Goal: Obtain resource: Download file/media

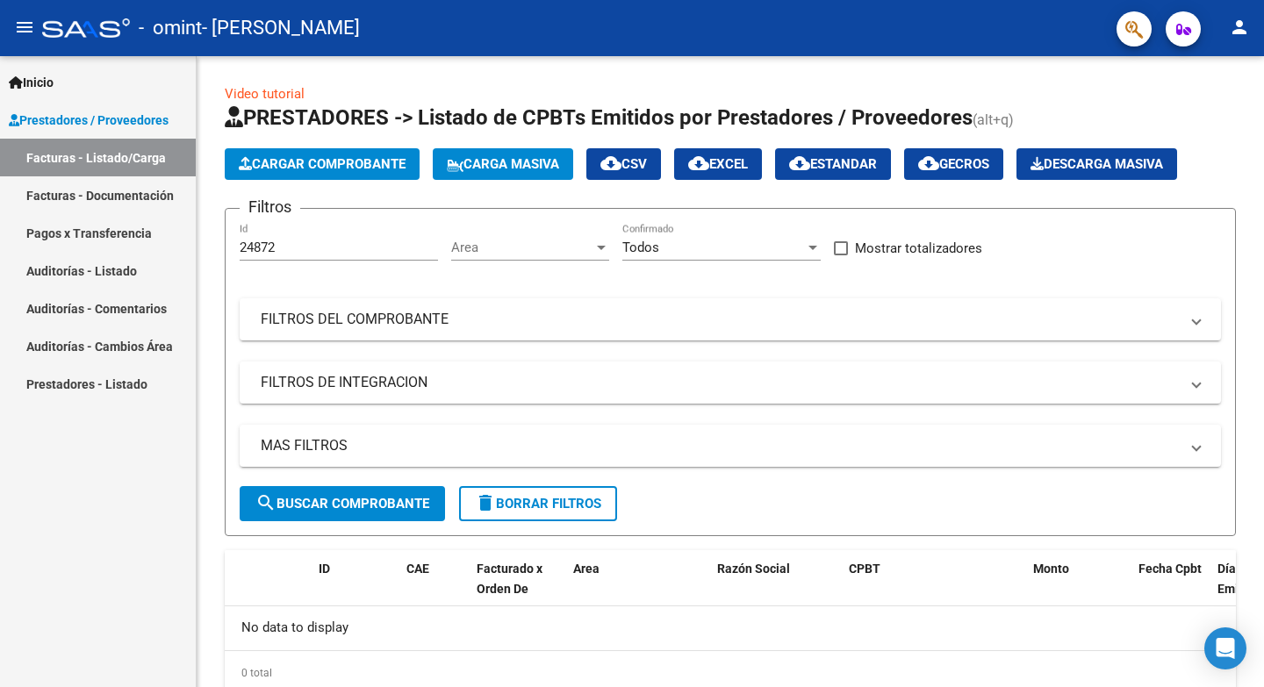
click at [1239, 25] on mat-icon "person" at bounding box center [1239, 27] width 21 height 21
click at [1184, 108] on button "exit_to_app Salir" at bounding box center [1203, 116] width 107 height 42
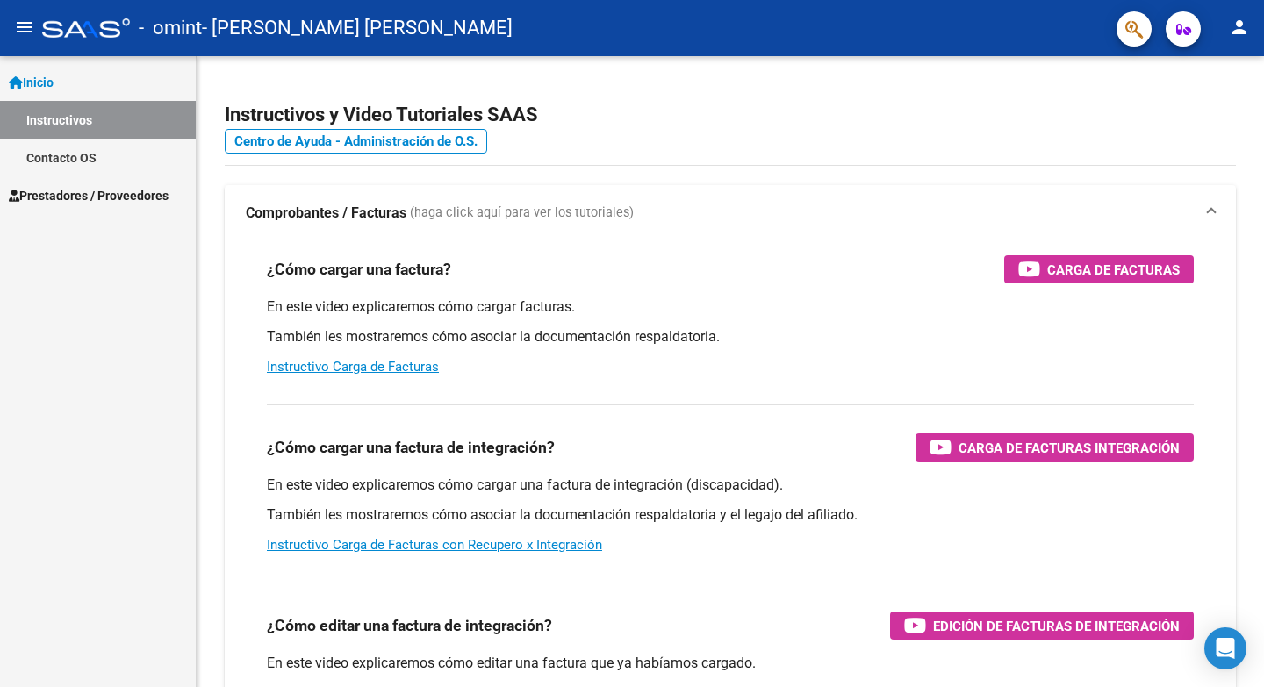
click at [105, 192] on span "Prestadores / Proveedores" at bounding box center [89, 195] width 160 height 19
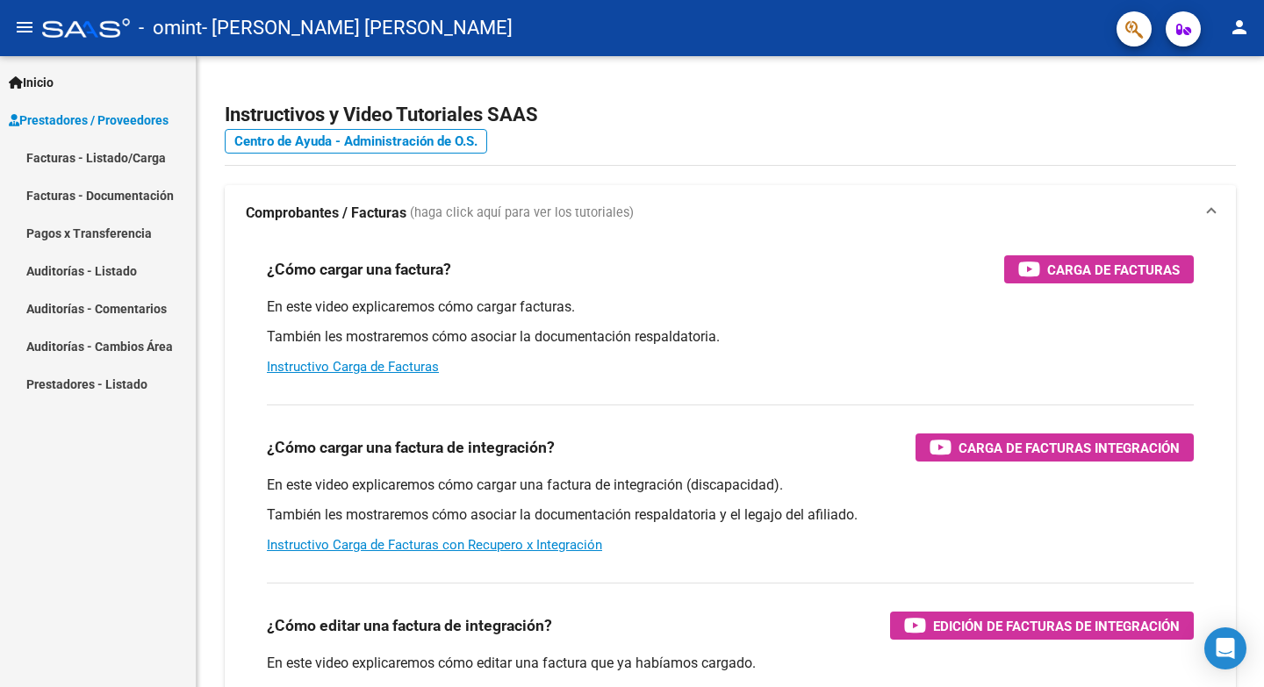
click at [84, 152] on link "Facturas - Listado/Carga" at bounding box center [98, 158] width 196 height 38
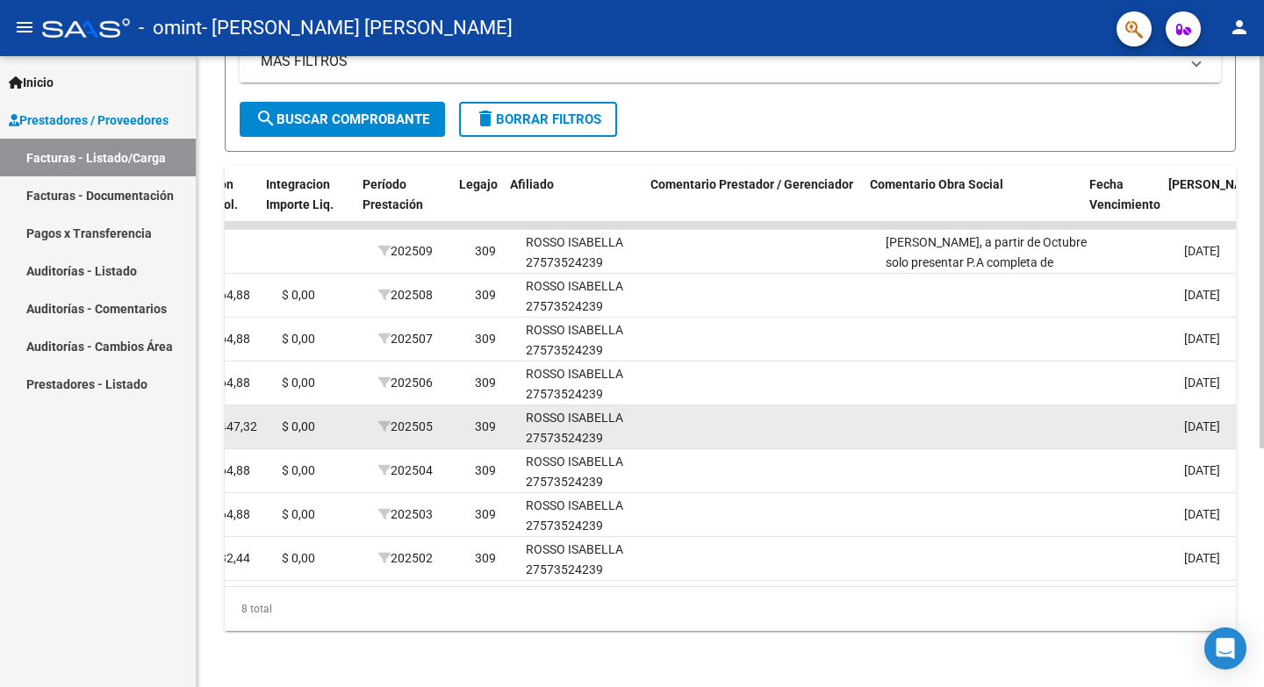
scroll to position [0, 2150]
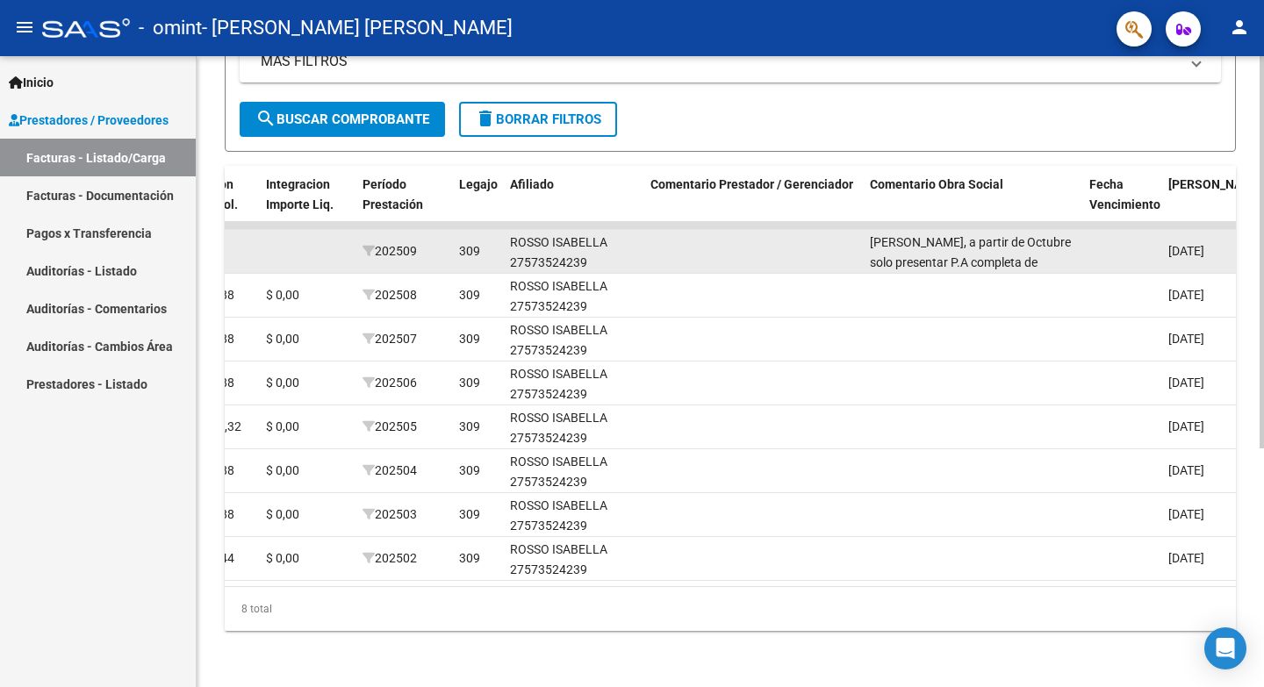
click at [990, 269] on datatable-body-cell "Estimada, a partir de Octubre solo presentar P.A completa de manera ológrafa." at bounding box center [972, 251] width 219 height 43
click at [972, 257] on span "Estimada, a partir de Octubre solo presentar P.A completa de manera ológrafa." at bounding box center [970, 262] width 201 height 54
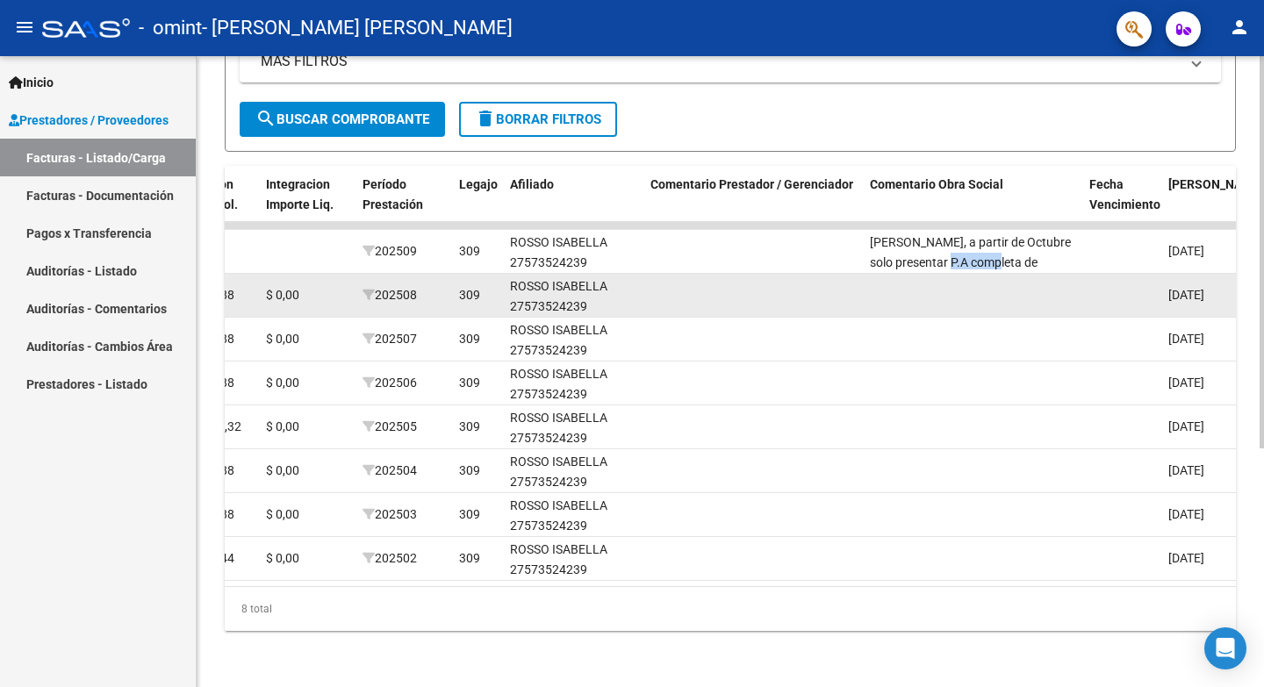
click at [983, 298] on datatable-body-cell at bounding box center [972, 295] width 219 height 43
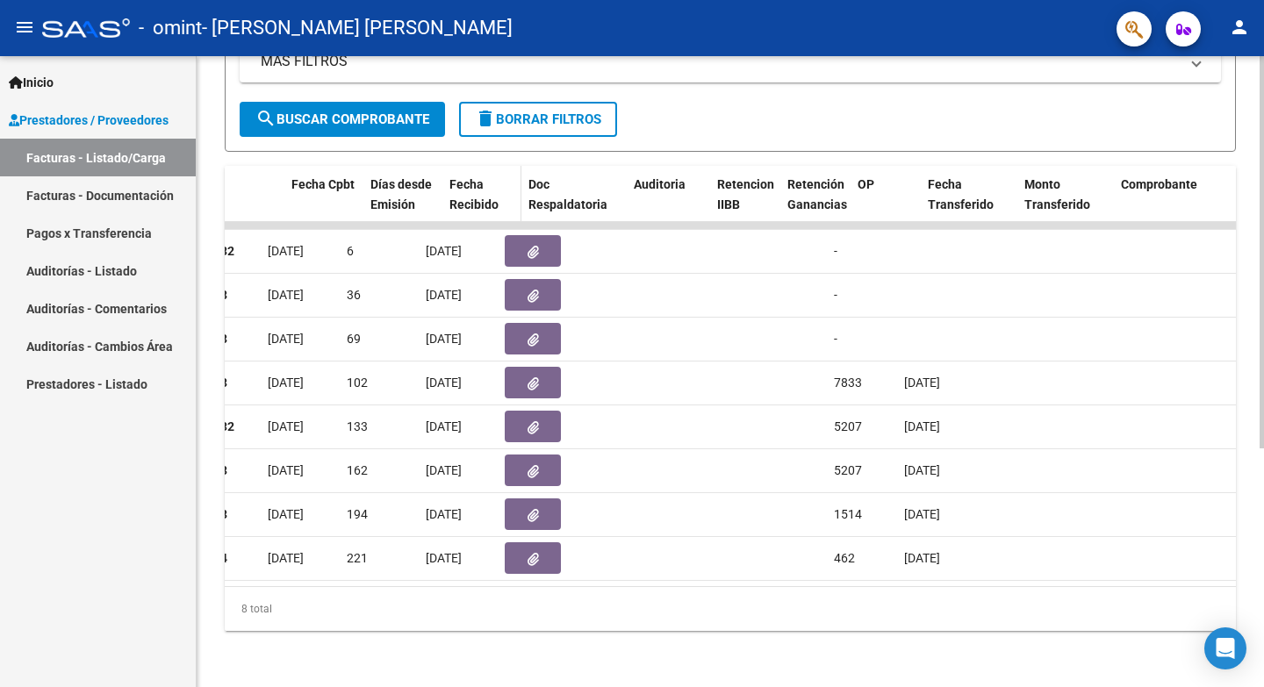
scroll to position [0, 845]
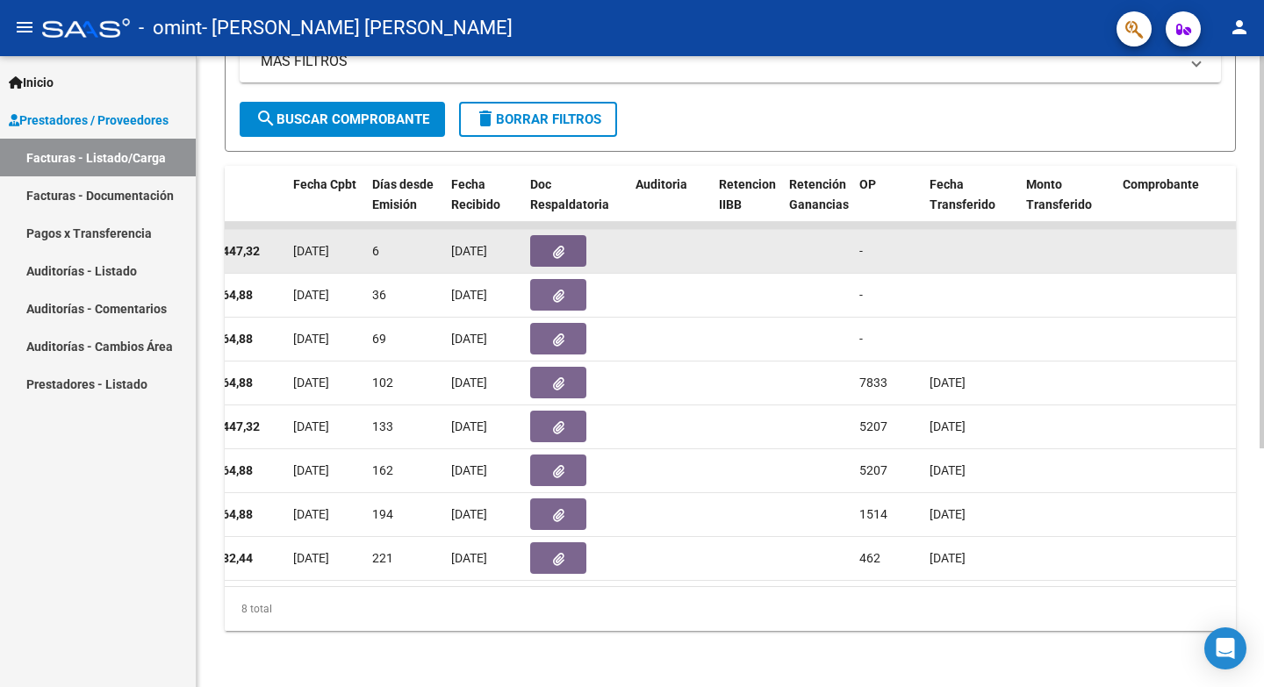
click at [550, 258] on button "button" at bounding box center [558, 251] width 56 height 32
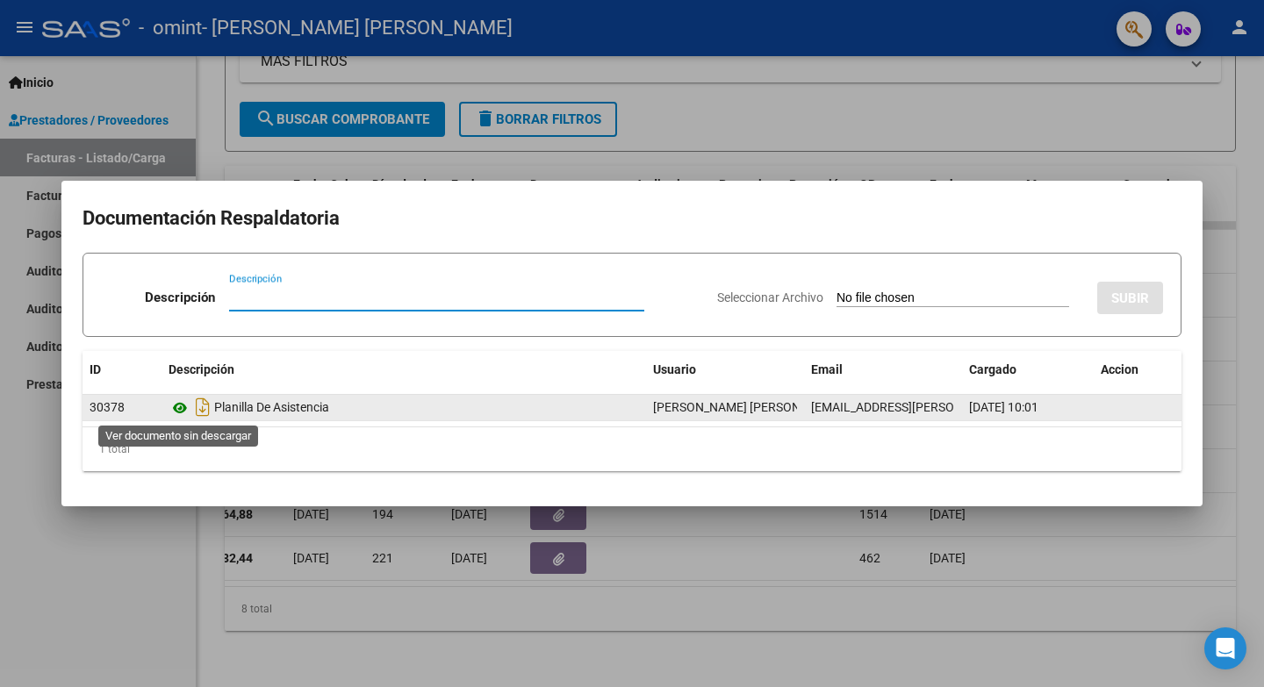
click at [176, 414] on icon at bounding box center [180, 408] width 23 height 21
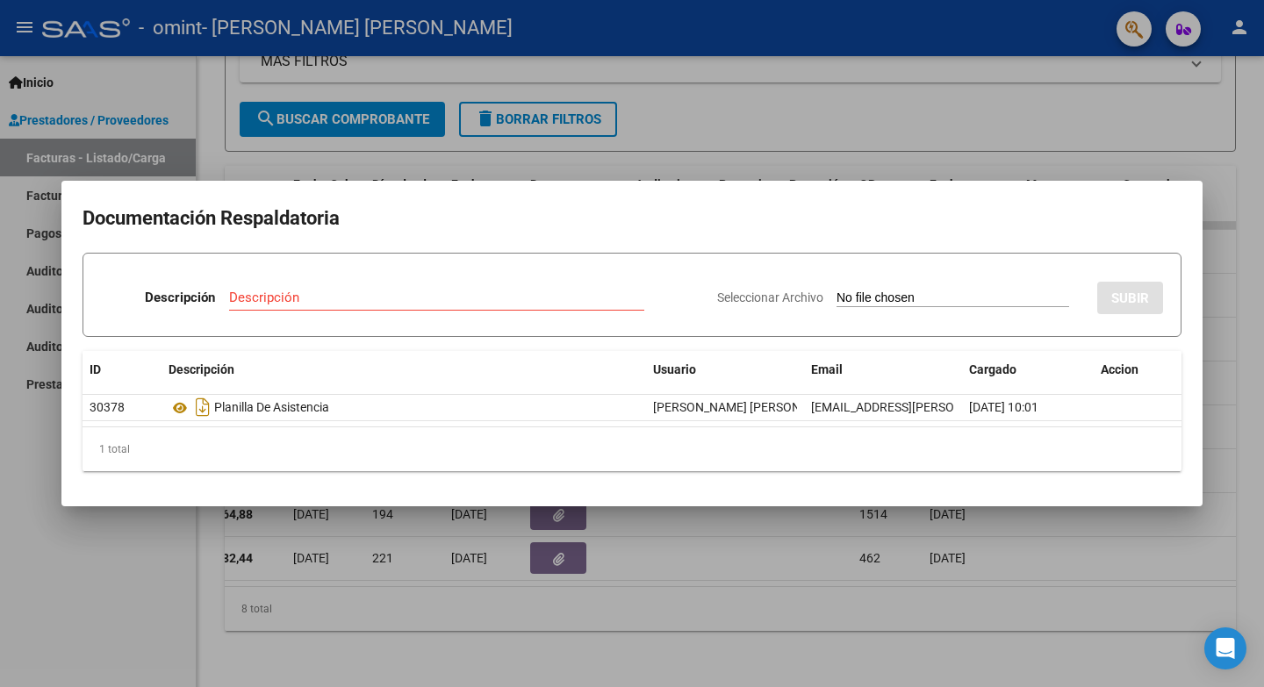
click at [831, 524] on div at bounding box center [632, 343] width 1264 height 687
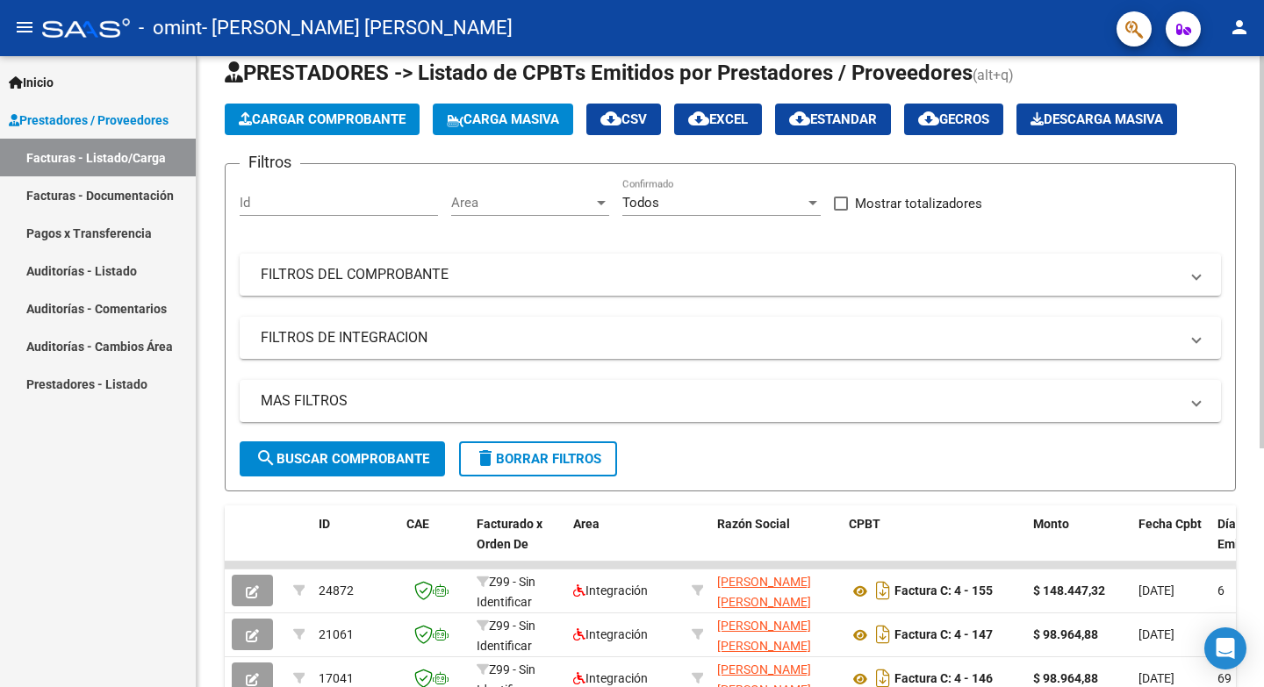
scroll to position [0, 0]
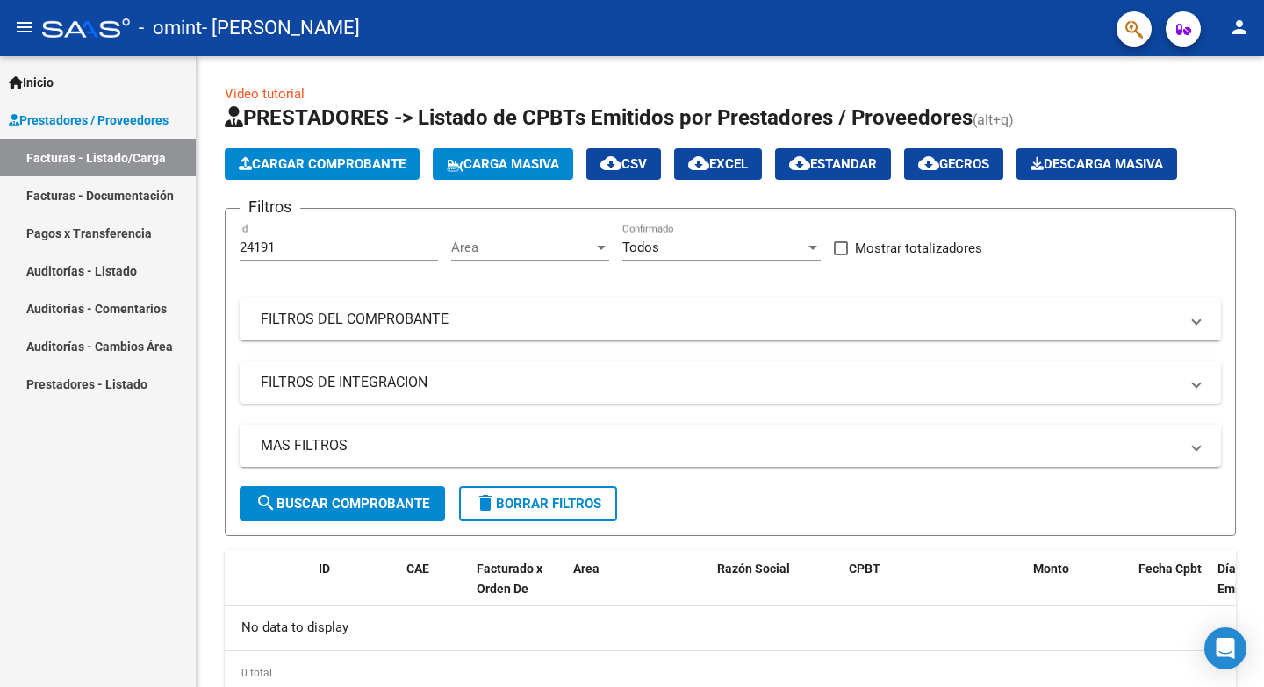
click at [89, 158] on link "Facturas - Listado/Carga" at bounding box center [98, 158] width 196 height 38
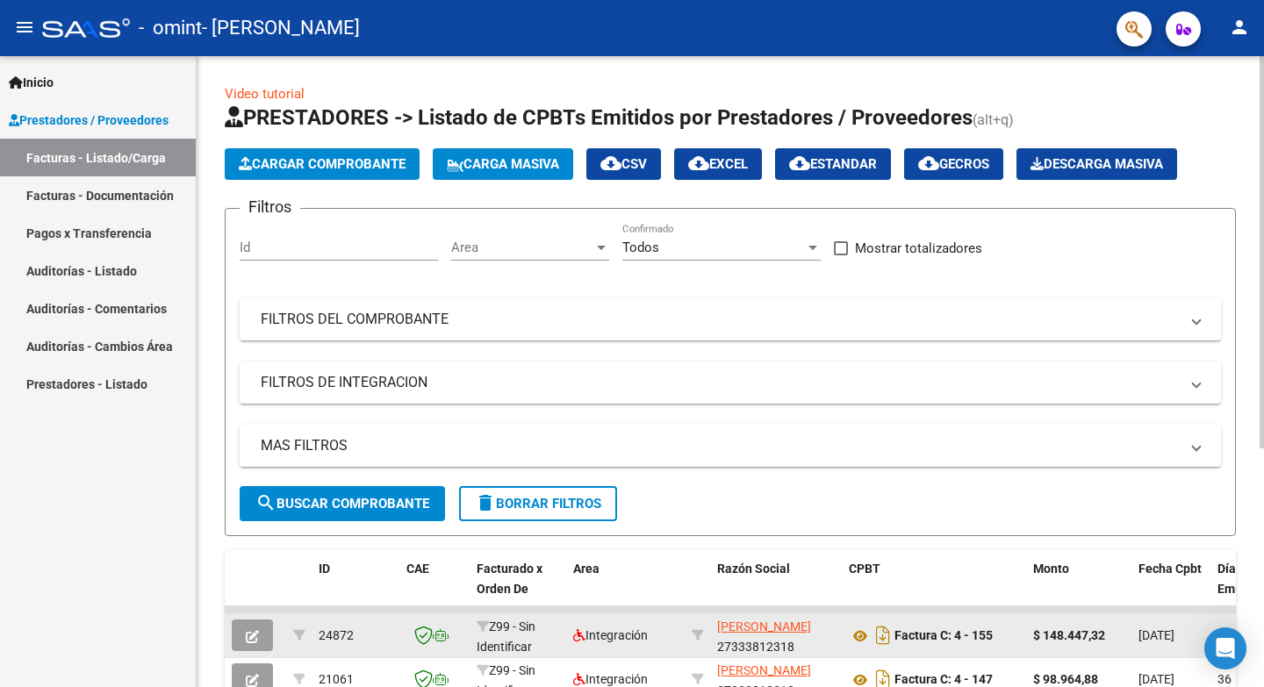
scroll to position [23, 0]
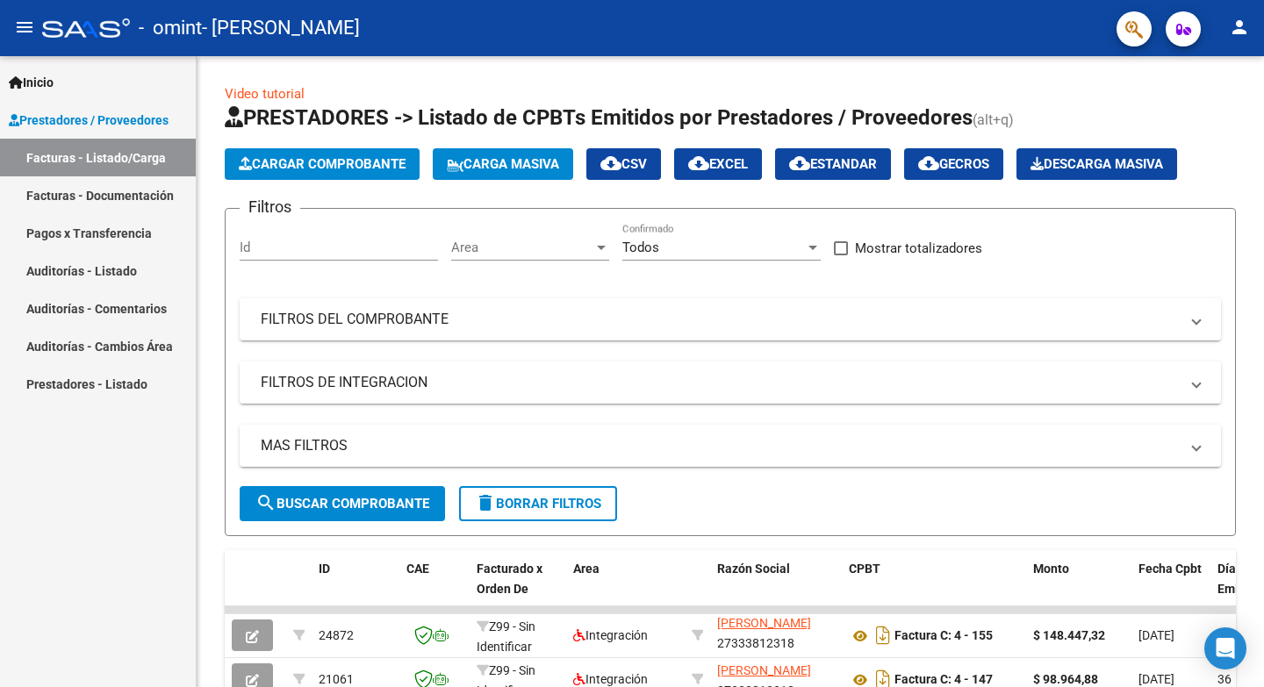
click at [1247, 31] on mat-icon "person" at bounding box center [1239, 27] width 21 height 21
click at [1207, 112] on button "exit_to_app Salir" at bounding box center [1203, 116] width 107 height 42
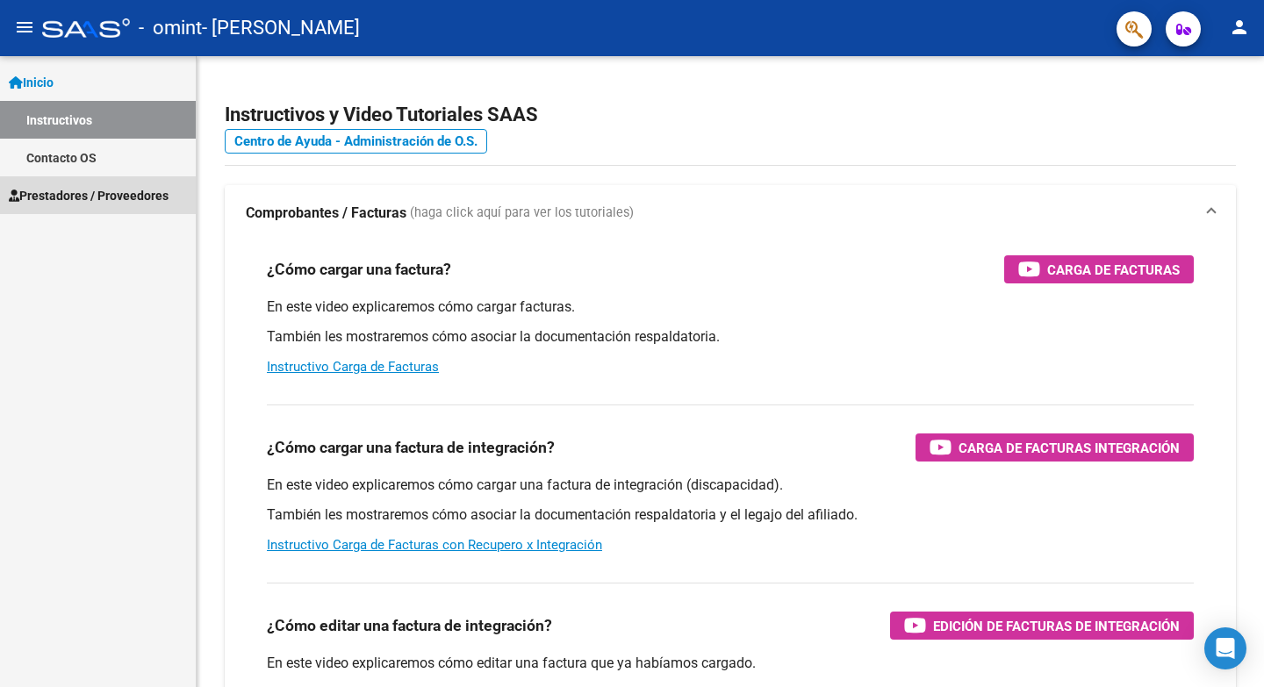
click at [98, 183] on link "Prestadores / Proveedores" at bounding box center [98, 195] width 196 height 38
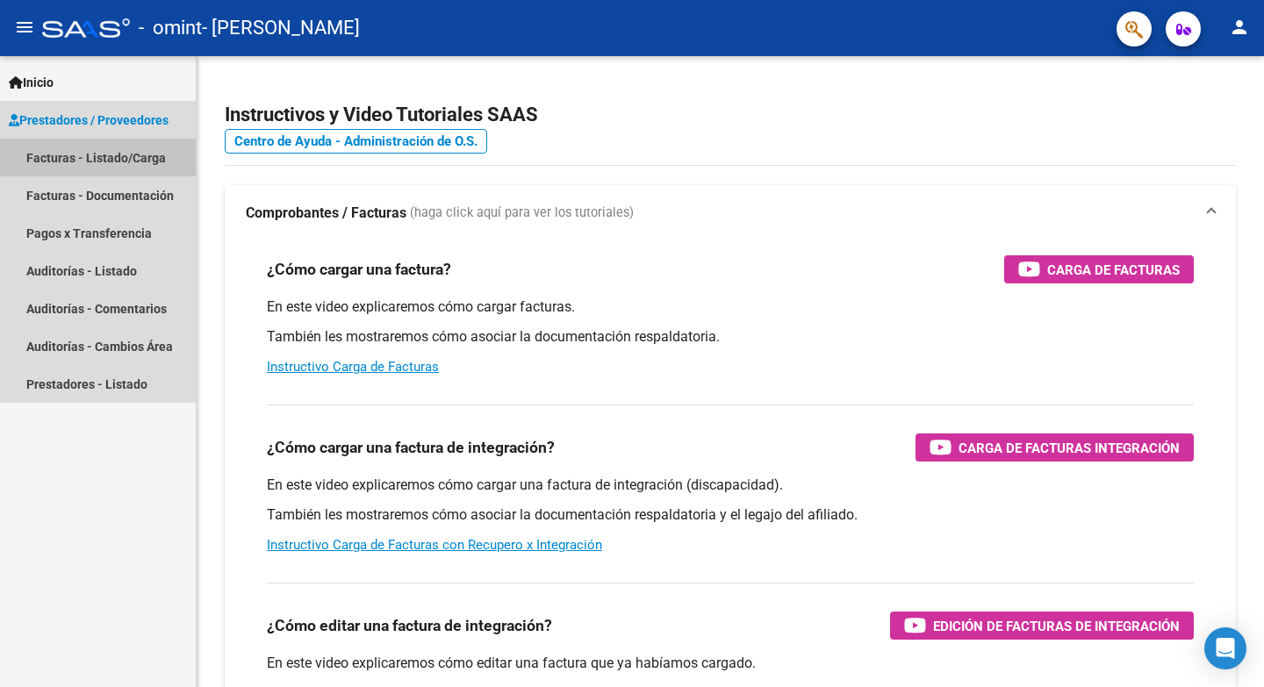
click at [82, 164] on link "Facturas - Listado/Carga" at bounding box center [98, 158] width 196 height 38
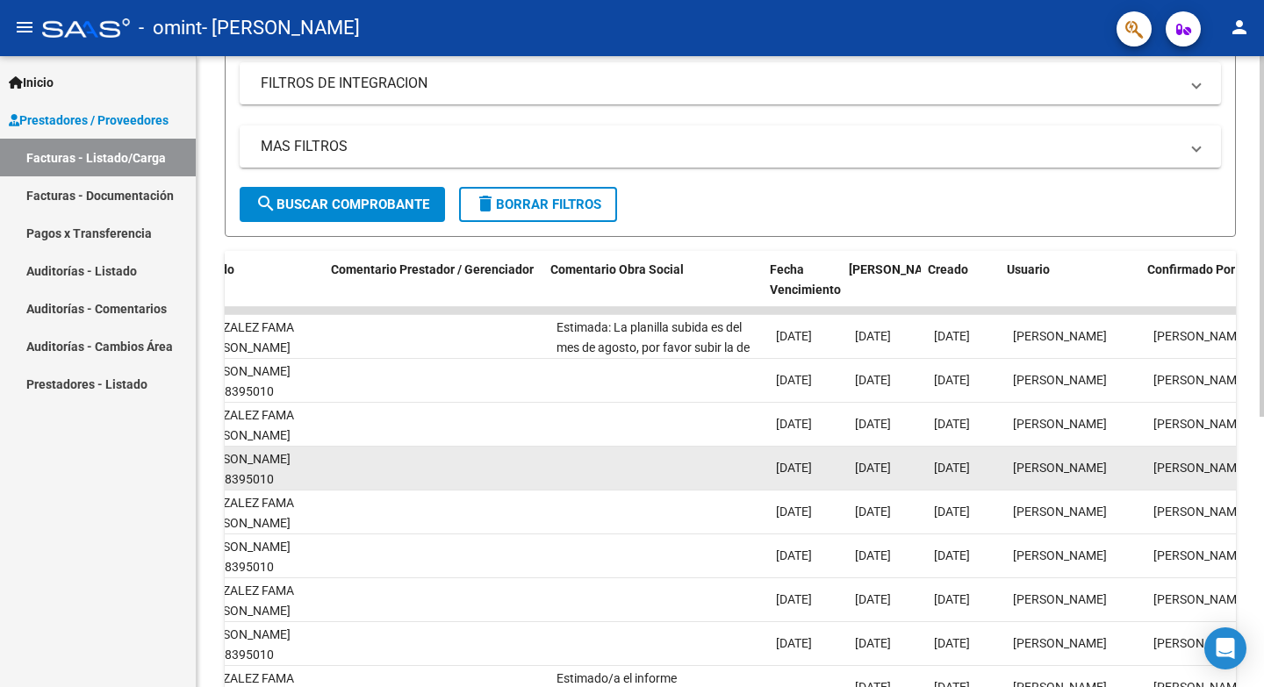
scroll to position [0, 2476]
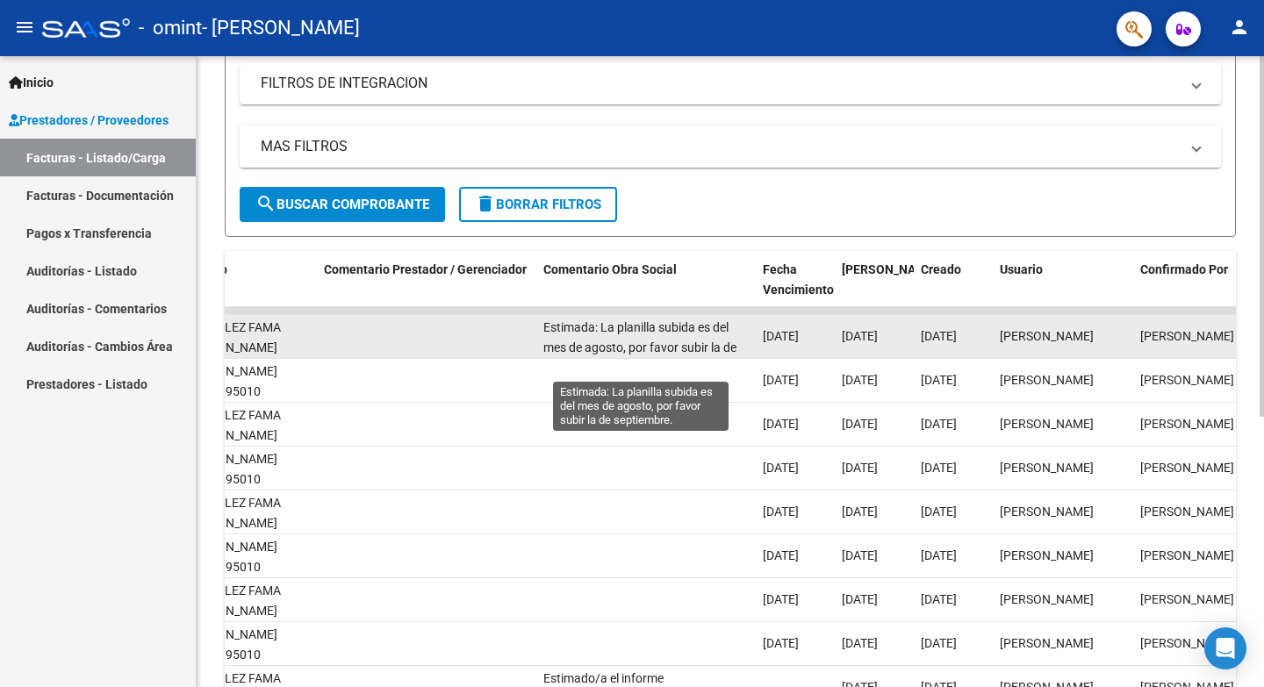
click at [674, 344] on span "Estimada: La planilla subida es del mes de agosto, por favor subir la de septie…" at bounding box center [639, 347] width 193 height 54
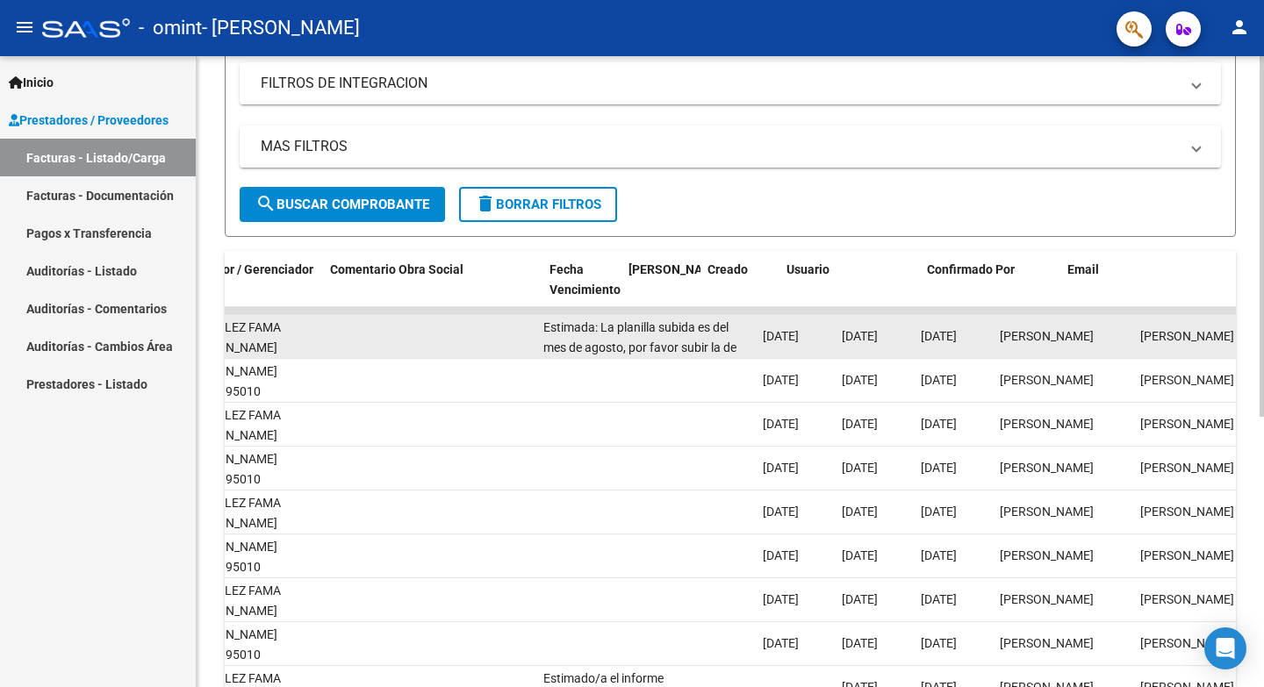
scroll to position [0, 2690]
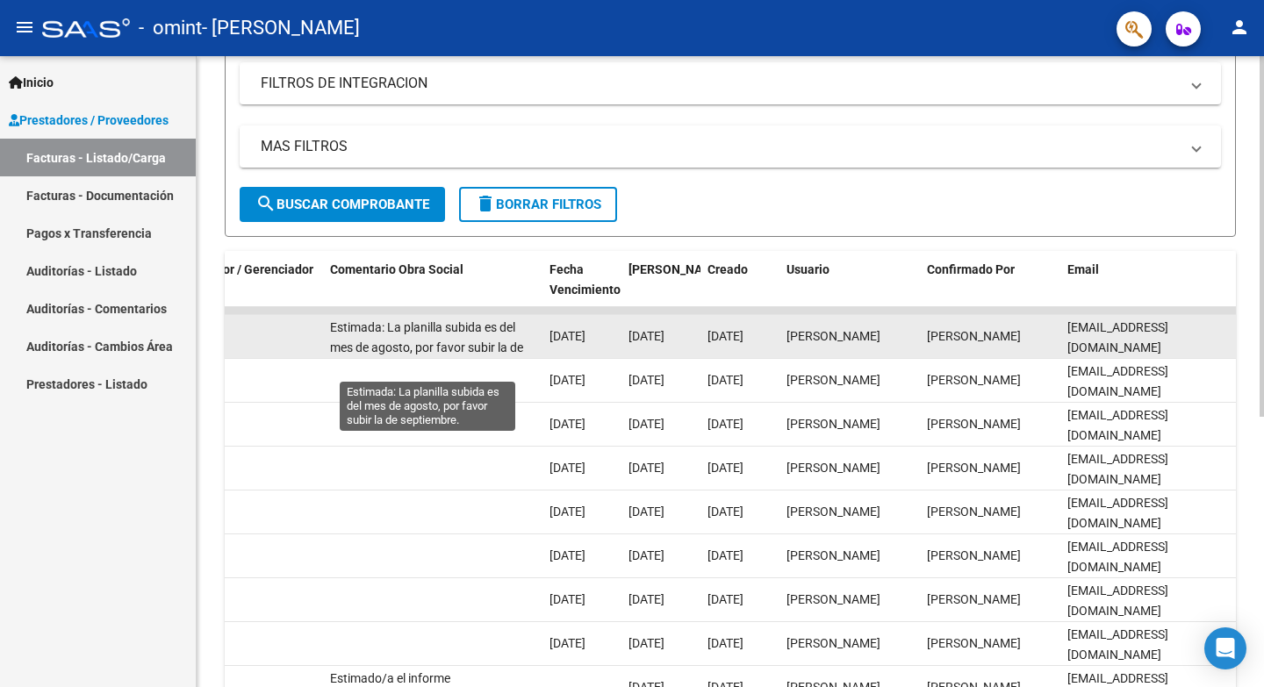
click at [473, 353] on span "Estimada: La planilla subida es del mes de agosto, por favor subir la de septie…" at bounding box center [426, 347] width 193 height 54
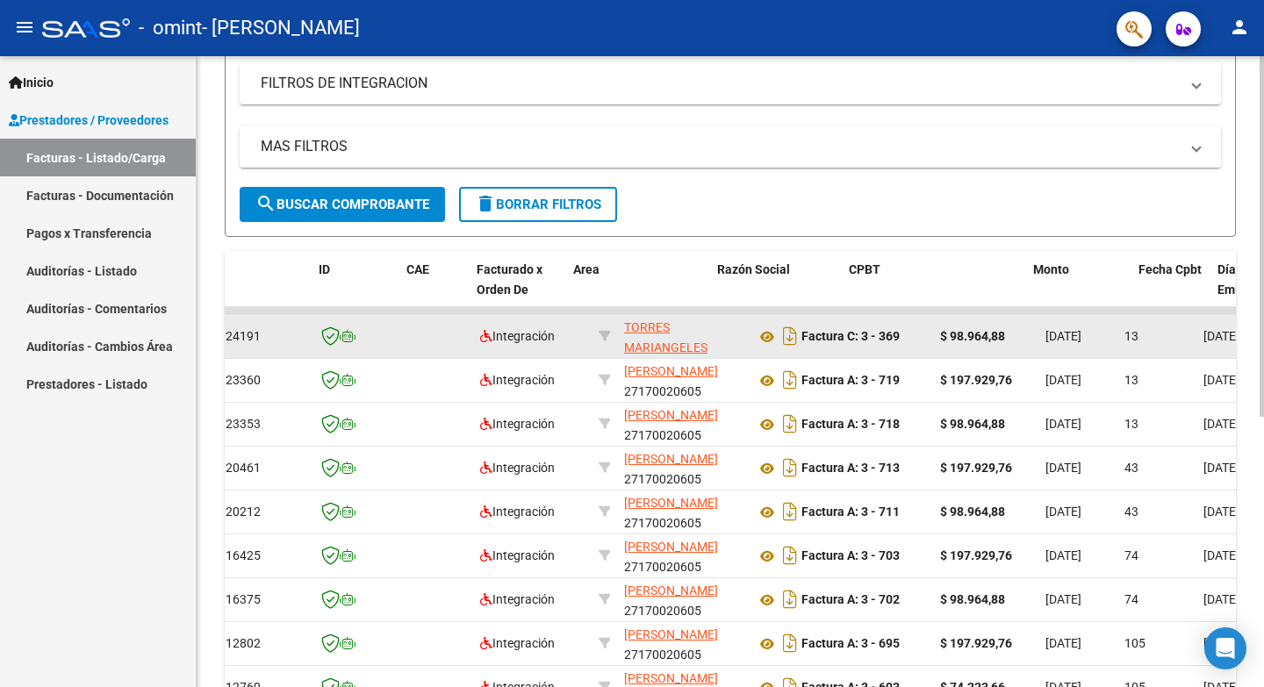
scroll to position [0, 0]
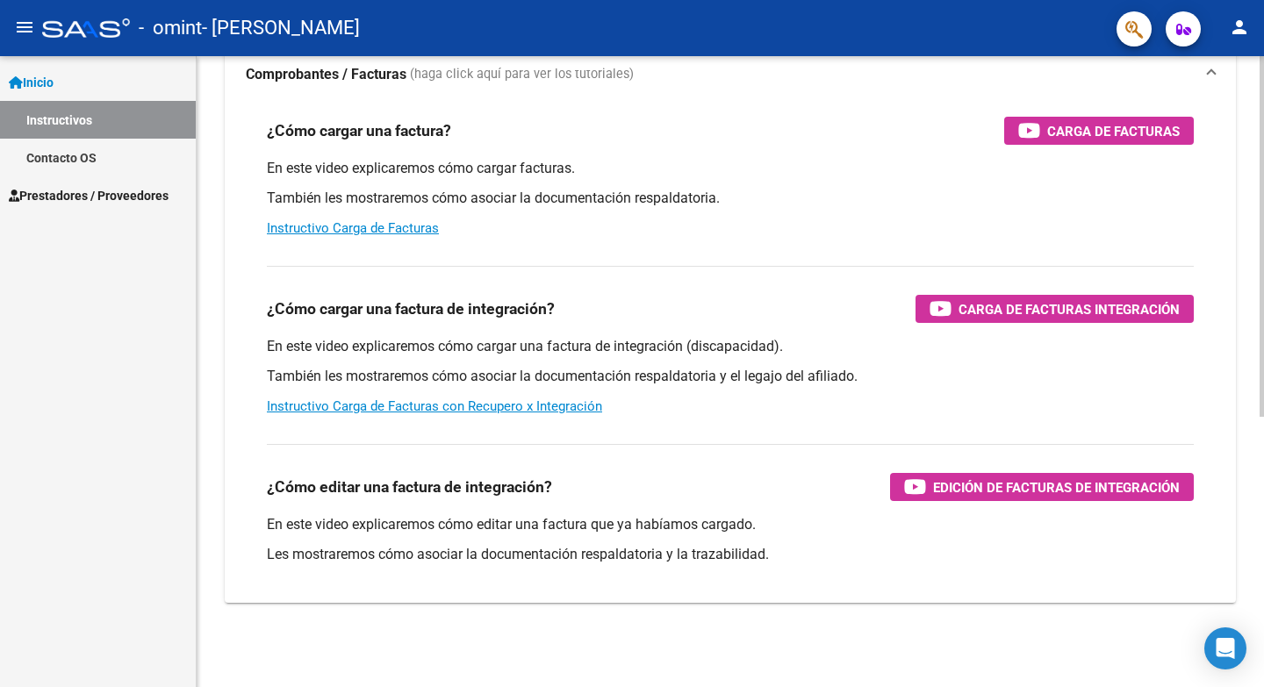
scroll to position [139, 0]
click at [71, 201] on span "Prestadores / Proveedores" at bounding box center [89, 195] width 160 height 19
click at [102, 206] on link "Prestadores / Proveedores" at bounding box center [98, 195] width 196 height 38
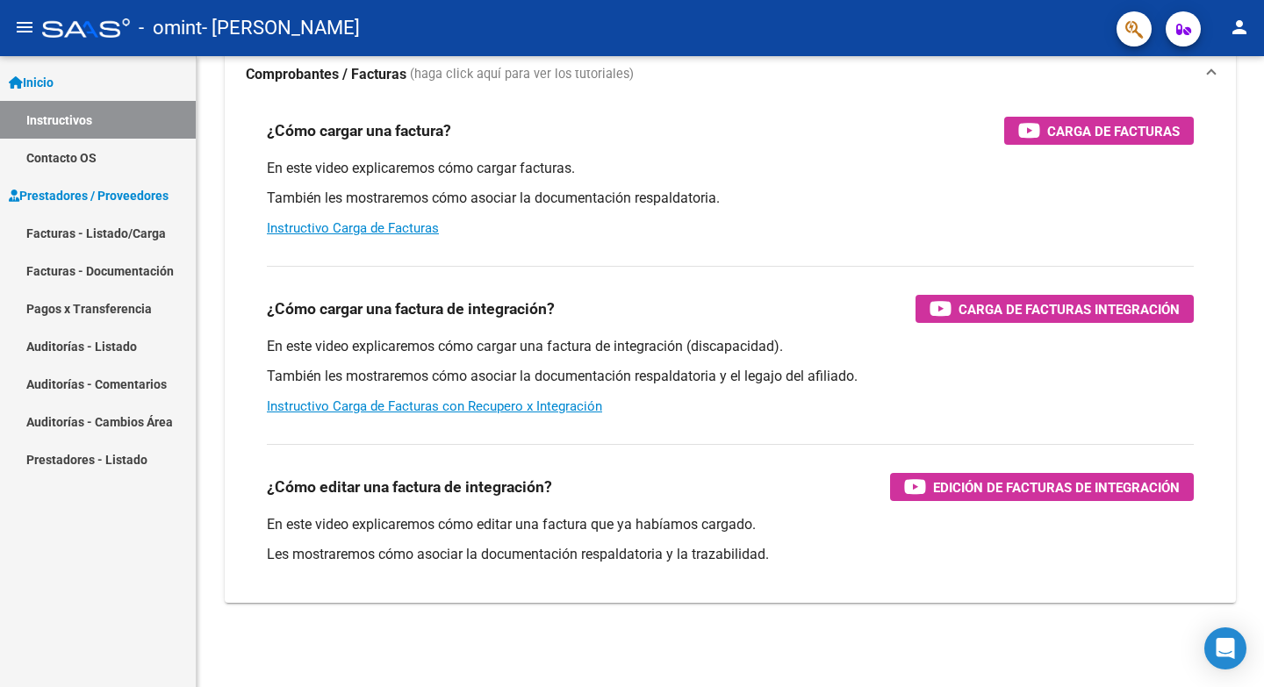
click at [110, 229] on link "Facturas - Listado/Carga" at bounding box center [98, 233] width 196 height 38
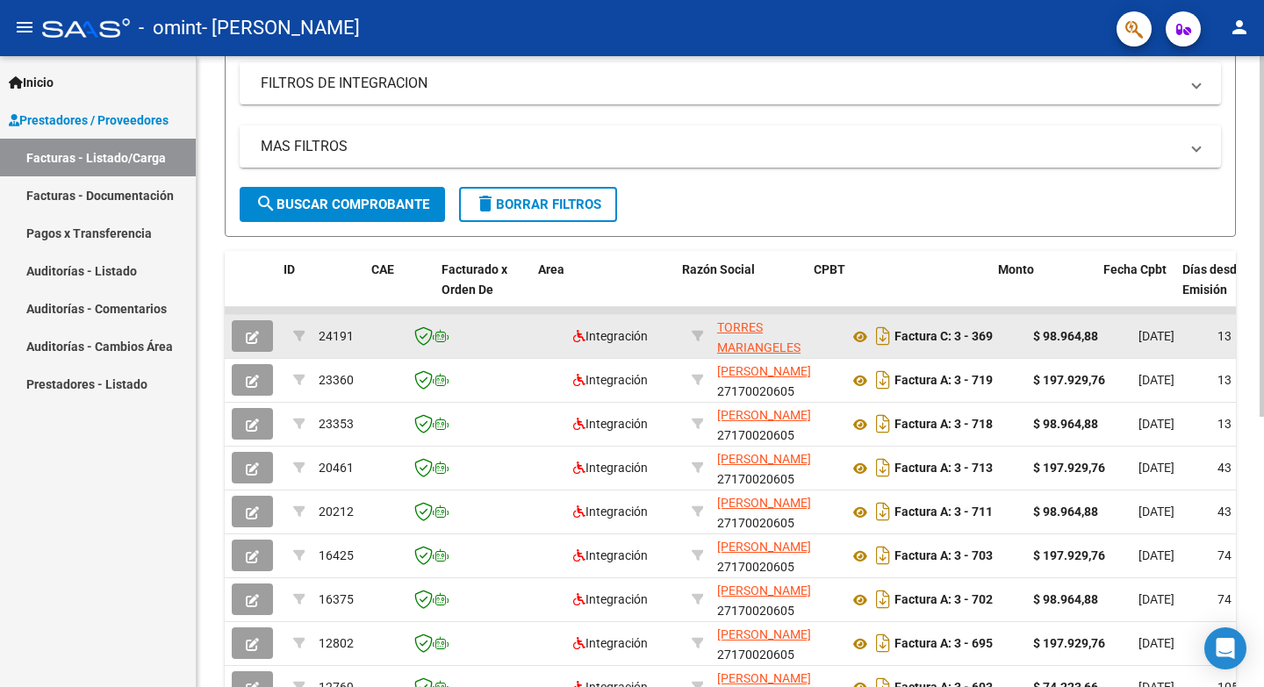
scroll to position [0, 35]
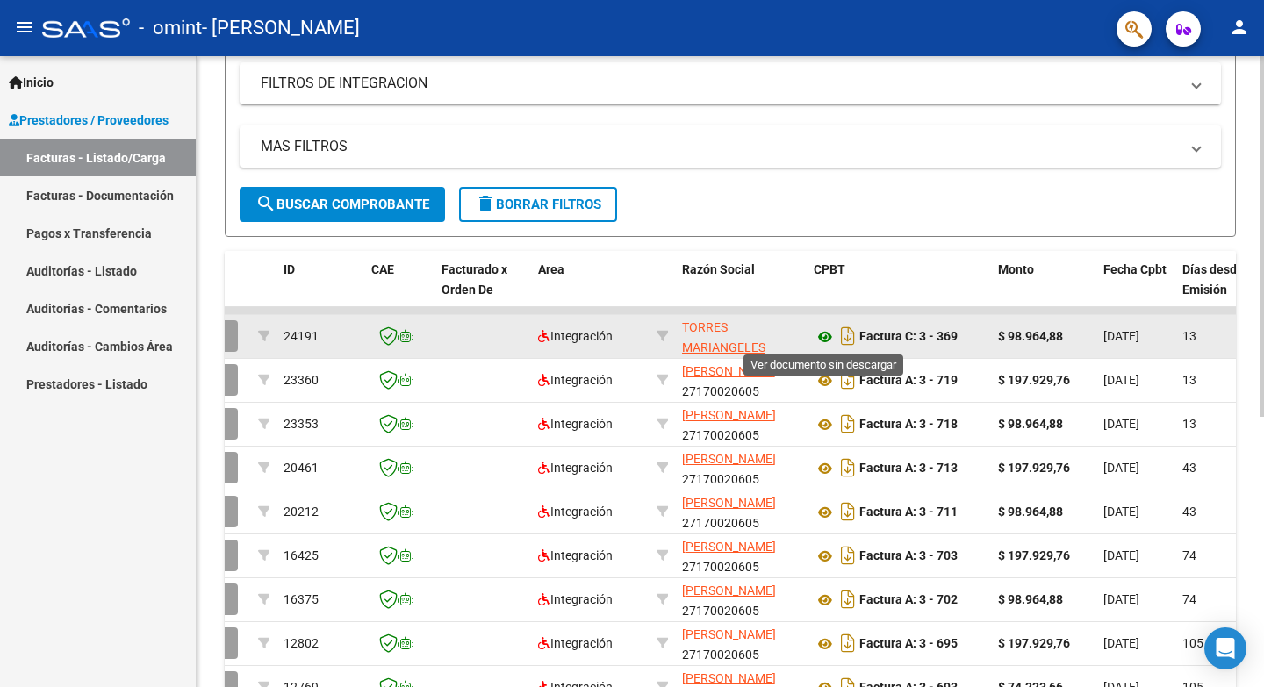
click at [829, 337] on icon at bounding box center [825, 337] width 23 height 21
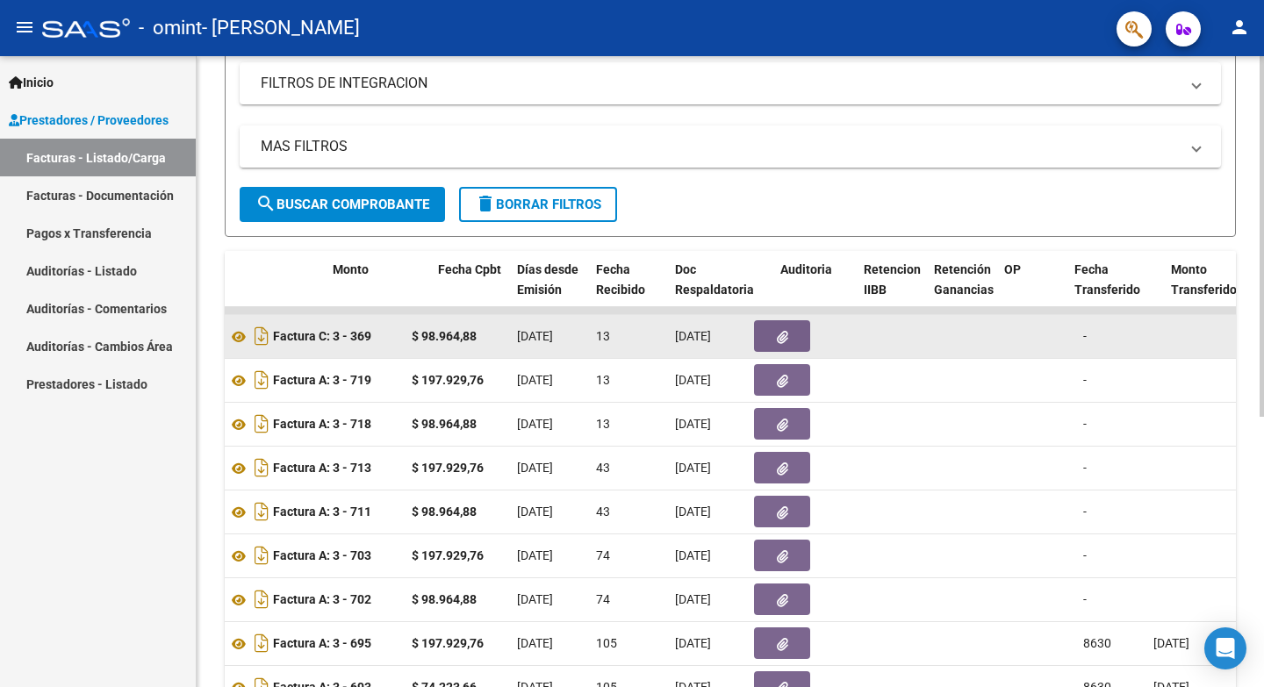
scroll to position [0, 722]
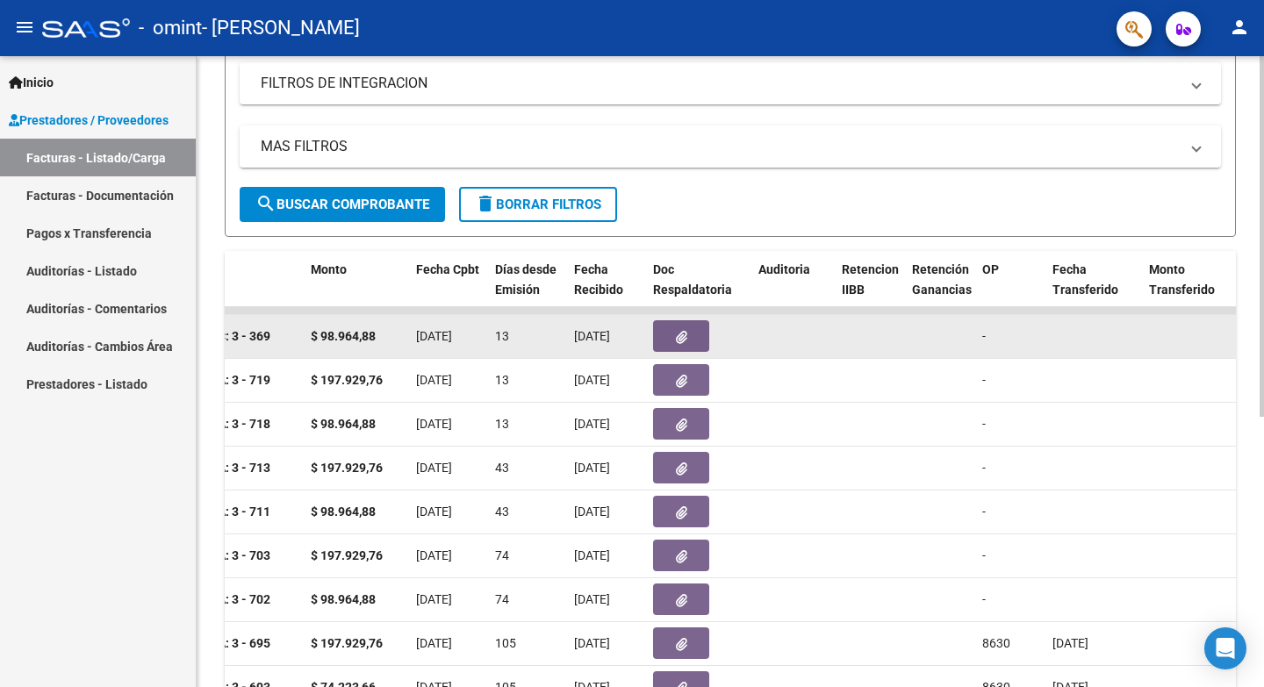
click at [690, 343] on button "button" at bounding box center [681, 336] width 56 height 32
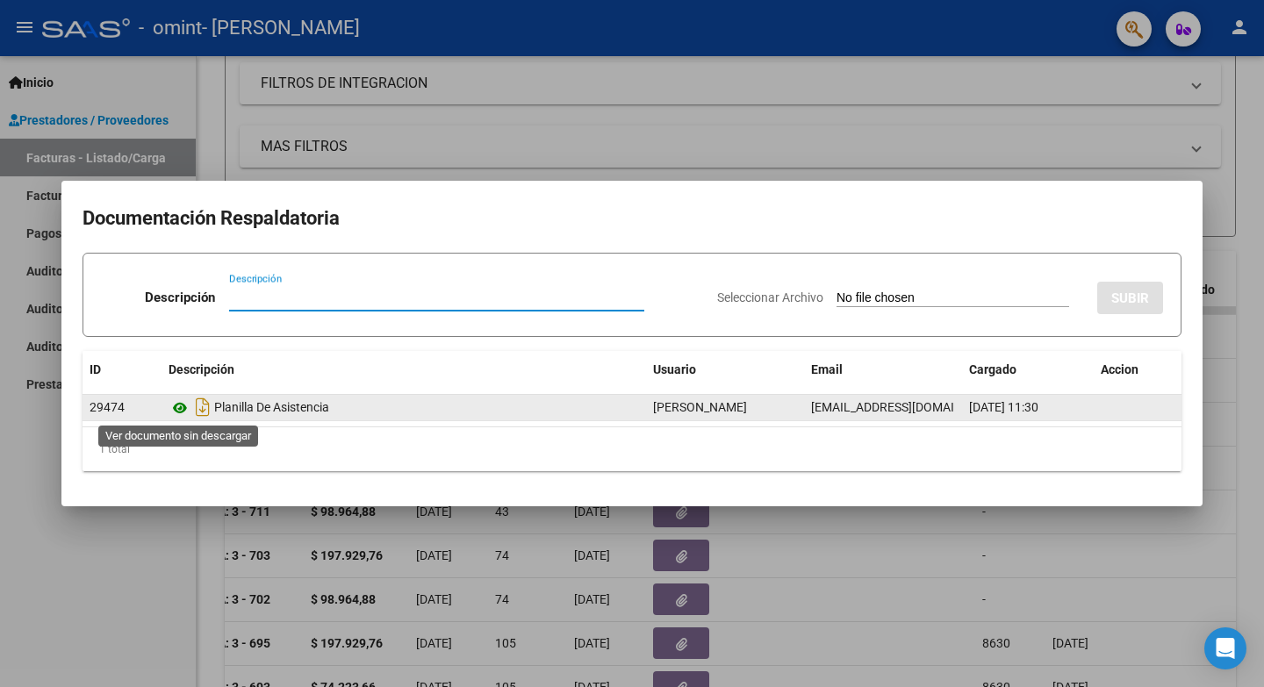
click at [177, 409] on icon at bounding box center [180, 408] width 23 height 21
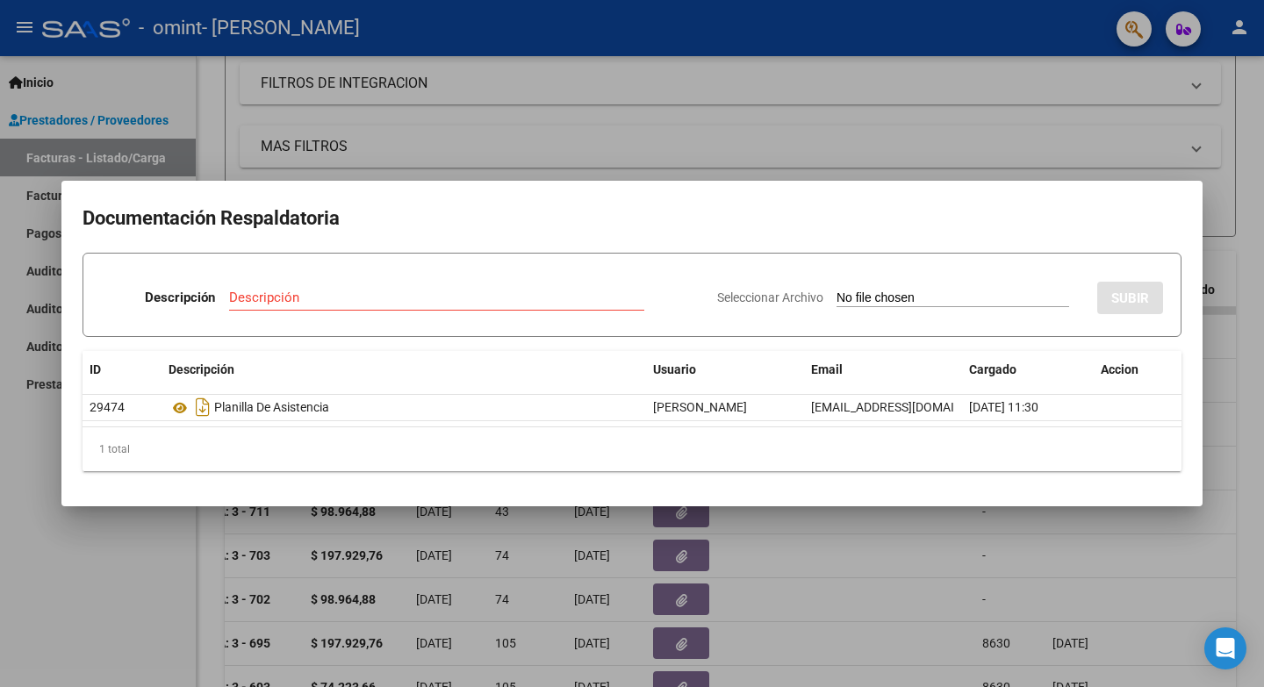
click at [979, 151] on div at bounding box center [632, 343] width 1264 height 687
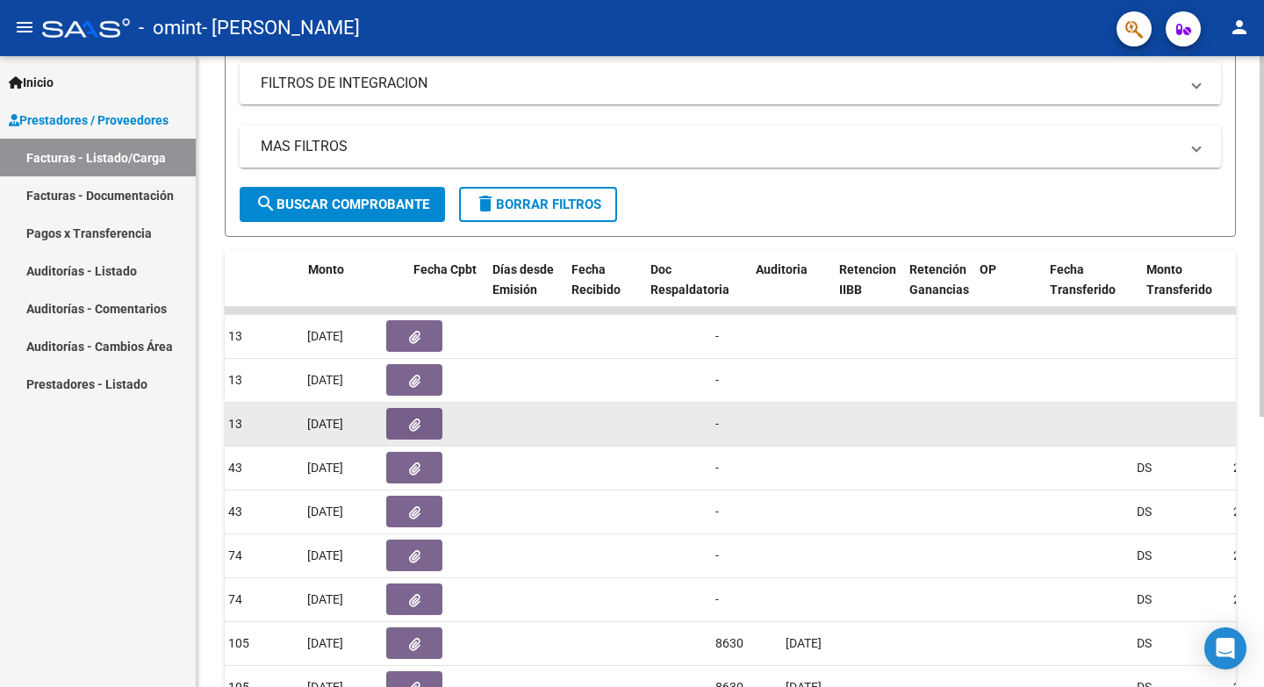
scroll to position [0, 0]
